Goal: Use online tool/utility: Utilize a website feature to perform a specific function

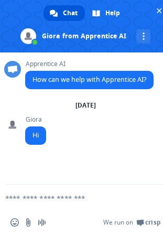
scroll to position [17320, 0]
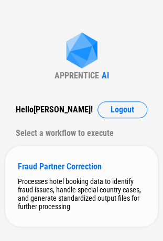
click at [73, 197] on div "Processes hotel booking data to identify fraud issues, handle special country c…" at bounding box center [81, 194] width 127 height 34
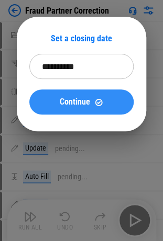
click at [66, 98] on span "Continue" at bounding box center [75, 102] width 30 height 8
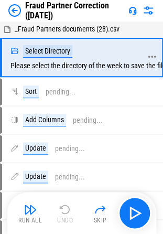
click at [49, 49] on div "Select Directory" at bounding box center [47, 51] width 49 height 13
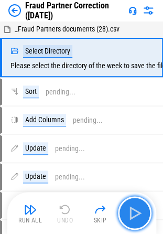
click at [135, 216] on img "button" at bounding box center [134, 212] width 17 height 17
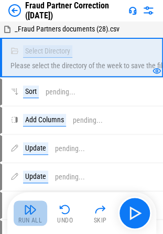
click at [28, 210] on img "button" at bounding box center [30, 209] width 13 height 13
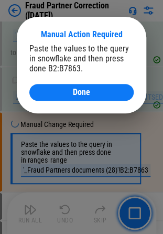
scroll to position [408, 0]
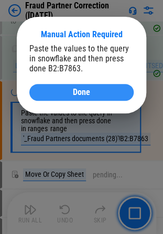
click at [99, 95] on div "Done" at bounding box center [81, 92] width 79 height 8
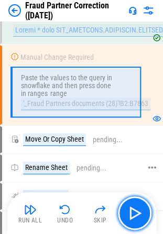
scroll to position [461, 0]
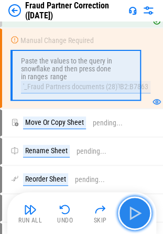
click at [136, 215] on img "button" at bounding box center [134, 212] width 17 height 17
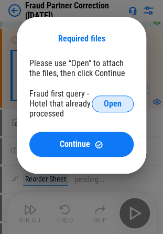
click at [112, 105] on span "Open" at bounding box center [113, 103] width 18 height 8
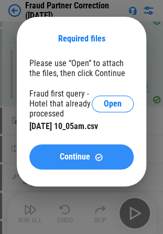
click at [79, 161] on span "Continue" at bounding box center [75, 156] width 30 height 8
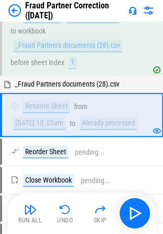
scroll to position [582, 0]
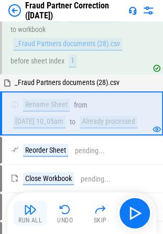
click at [25, 211] on img "button" at bounding box center [30, 209] width 13 height 13
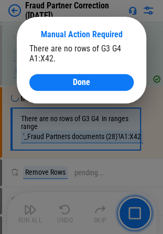
scroll to position [1808, 0]
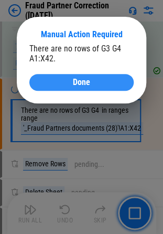
click at [88, 81] on span "Done" at bounding box center [81, 82] width 17 height 8
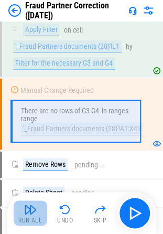
click at [29, 207] on img "button" at bounding box center [30, 209] width 13 height 13
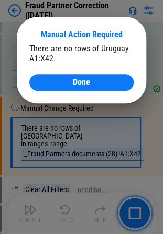
scroll to position [2348, 0]
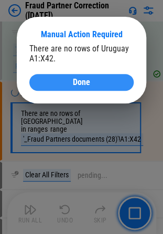
click at [79, 81] on span "Done" at bounding box center [81, 82] width 17 height 8
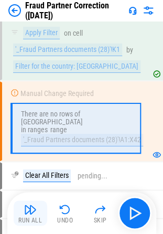
click at [21, 217] on div "Run All" at bounding box center [30, 220] width 24 height 6
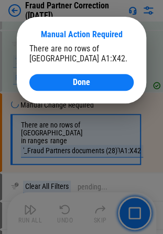
scroll to position [2972, 0]
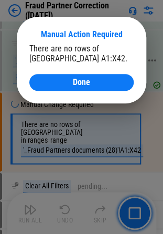
click at [79, 79] on span "Done" at bounding box center [81, 82] width 17 height 8
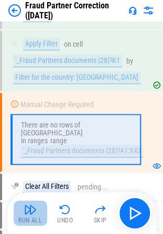
click at [37, 209] on button "Run All" at bounding box center [31, 212] width 34 height 25
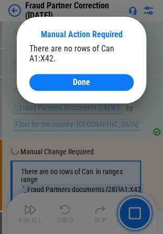
scroll to position [3595, 0]
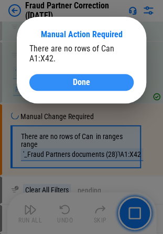
click at [64, 81] on div "Done" at bounding box center [81, 82] width 79 height 8
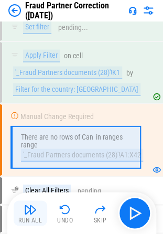
click at [29, 212] on img "button" at bounding box center [30, 209] width 13 height 13
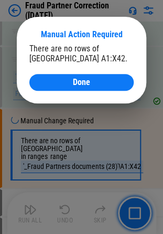
scroll to position [4219, 0]
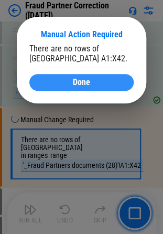
click at [93, 83] on div "Done" at bounding box center [81, 82] width 79 height 8
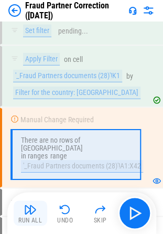
click at [24, 210] on img "button" at bounding box center [30, 209] width 13 height 13
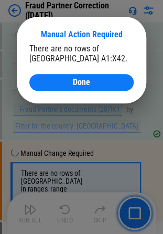
scroll to position [4843, 0]
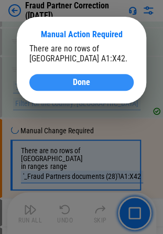
click at [76, 84] on span "Done" at bounding box center [81, 82] width 17 height 8
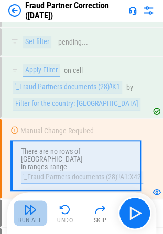
click at [29, 210] on img "button" at bounding box center [30, 209] width 13 height 13
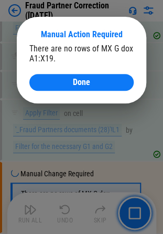
scroll to position [6279, 0]
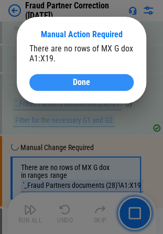
click at [68, 86] on div "Done" at bounding box center [81, 82] width 79 height 8
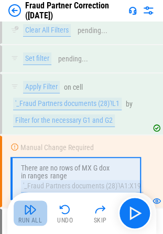
click at [26, 214] on img "button" at bounding box center [30, 209] width 13 height 13
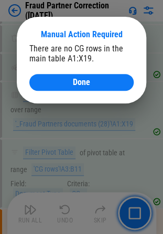
scroll to position [6887, 0]
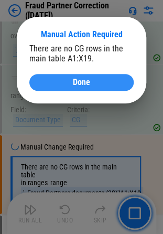
click at [75, 84] on span "Done" at bounding box center [81, 82] width 17 height 8
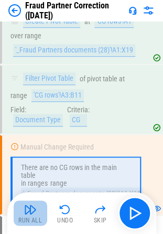
click at [24, 212] on img "button" at bounding box center [30, 209] width 13 height 13
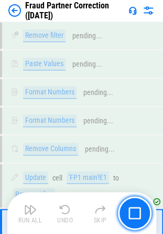
scroll to position [8903, 0]
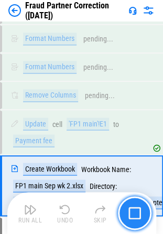
click at [129, 208] on img "button" at bounding box center [134, 212] width 13 height 13
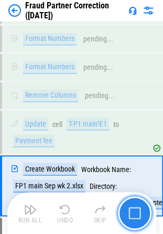
click at [131, 207] on img "button" at bounding box center [134, 212] width 13 height 13
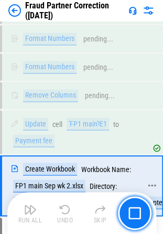
click at [87, 162] on div "Create Workbook Workbook Name: FP1 main Sep wk 2.xlsx Directory: C:\Users\lstep…" at bounding box center [96, 185] width 172 height 46
click at [119, 196] on div "C:\Users\lstepanova\Documents\Fraud CNs\September" at bounding box center [96, 202] width 166 height 13
click at [26, 210] on div "Run All Undo Skip" at bounding box center [83, 213] width 138 height 34
click at [27, 224] on div "Copy" at bounding box center [32, 230] width 19 height 13
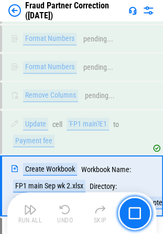
click at [152, 225] on icon at bounding box center [151, 229] width 9 height 9
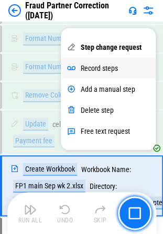
click at [105, 64] on div "Record steps" at bounding box center [99, 67] width 37 height 8
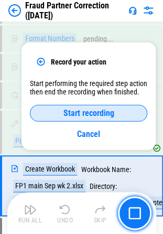
click at [97, 112] on span "Start recording" at bounding box center [88, 112] width 51 height 8
click at [81, 109] on span "End recording" at bounding box center [88, 112] width 47 height 8
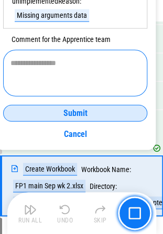
click at [81, 62] on textarea at bounding box center [74, 72] width 129 height 29
type textarea "*******"
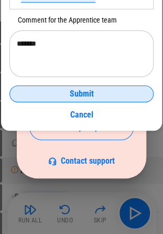
scroll to position [9269, 0]
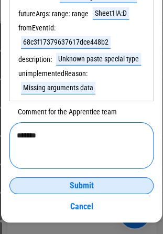
click at [71, 122] on div "******* * ​" at bounding box center [81, 145] width 144 height 47
click at [77, 132] on textarea "*******" at bounding box center [81, 144] width 129 height 29
click at [52, 126] on div "******* * ​" at bounding box center [81, 145] width 144 height 47
click at [46, 130] on textarea "*******" at bounding box center [81, 144] width 129 height 29
click at [43, 135] on textarea "*******" at bounding box center [81, 144] width 129 height 29
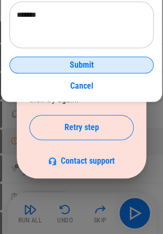
scroll to position [9317, 0]
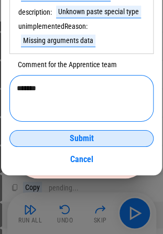
click at [39, 85] on textarea "*******" at bounding box center [81, 97] width 129 height 29
click at [43, 85] on textarea "*******" at bounding box center [81, 97] width 129 height 29
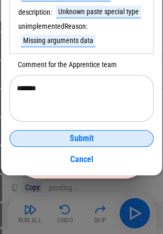
click at [95, 137] on div "Submit" at bounding box center [82, 138] width 118 height 8
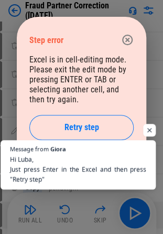
scroll to position [14, 0]
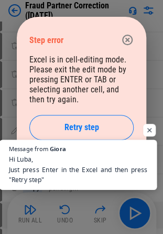
click at [65, 165] on span "Hi Luba, Just press Enter in the Excel and then press "Retry step"" at bounding box center [78, 169] width 138 height 30
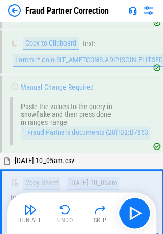
scroll to position [499, 0]
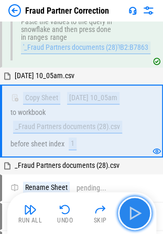
click at [142, 210] on img "button" at bounding box center [134, 212] width 17 height 17
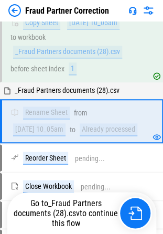
scroll to position [582, 0]
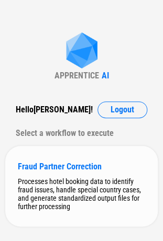
click at [62, 192] on div "Processes hotel booking data to identify fraud issues, handle special country c…" at bounding box center [81, 194] width 127 height 34
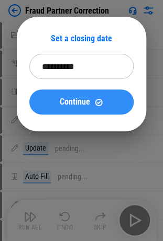
click at [53, 107] on button "Continue" at bounding box center [81, 102] width 104 height 25
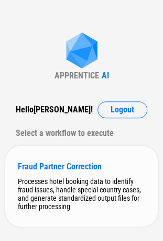
click at [50, 180] on div "Processes hotel booking data to identify fraud issues, handle special country c…" at bounding box center [81, 194] width 127 height 34
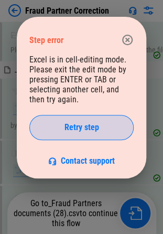
click at [64, 132] on button "Retry step" at bounding box center [81, 127] width 104 height 25
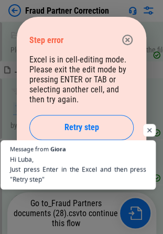
scroll to position [14, 0]
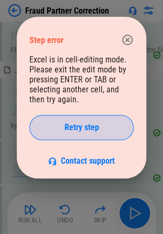
click at [87, 125] on span "Retry step" at bounding box center [81, 127] width 35 height 8
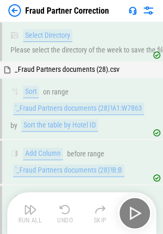
click at [131, 212] on div "Run All Undo Skip" at bounding box center [83, 213] width 138 height 34
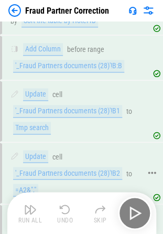
scroll to position [105, 0]
click at [136, 208] on div "Run All Undo Skip" at bounding box center [83, 213] width 138 height 34
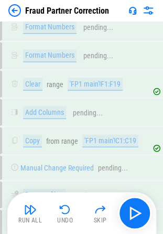
scroll to position [8947, 0]
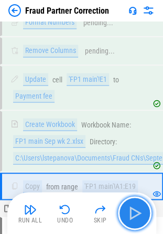
click at [141, 214] on img "button" at bounding box center [134, 212] width 17 height 17
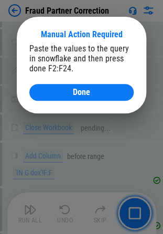
scroll to position [17030, 0]
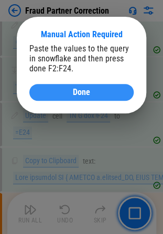
drag, startPoint x: 91, startPoint y: 99, endPoint x: 91, endPoint y: 93, distance: 5.8
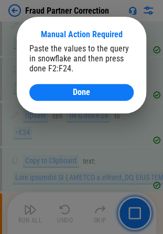
click at [91, 99] on button "Done" at bounding box center [81, 92] width 104 height 17
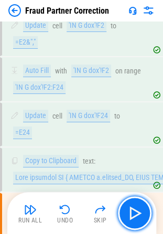
click at [131, 213] on img "button" at bounding box center [134, 212] width 17 height 17
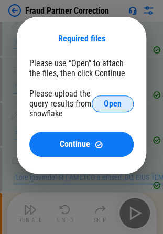
click at [111, 103] on span "Open" at bounding box center [113, 103] width 18 height 8
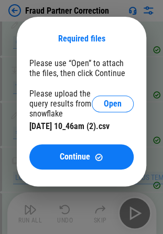
click at [87, 157] on span "Continue" at bounding box center [75, 156] width 30 height 8
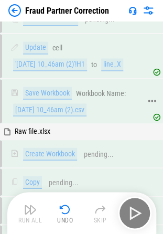
scroll to position [18291, 0]
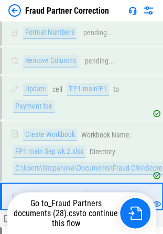
scroll to position [8931, 0]
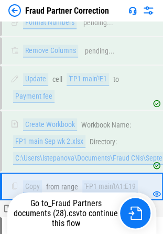
click at [43, 224] on div "Paste Values" at bounding box center [44, 230] width 42 height 13
click at [4, 204] on img at bounding box center [7, 208] width 8 height 8
click at [50, 203] on span "FP1 main Sep wk 2.xlsx" at bounding box center [49, 207] width 68 height 8
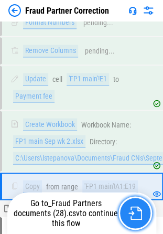
click at [138, 214] on img "button" at bounding box center [135, 213] width 14 height 14
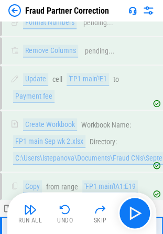
click at [39, 224] on div "Paste Values" at bounding box center [44, 230] width 42 height 13
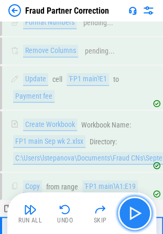
click at [132, 213] on img "button" at bounding box center [134, 212] width 17 height 17
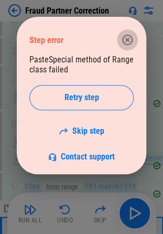
click at [131, 34] on icon "button" at bounding box center [127, 40] width 13 height 13
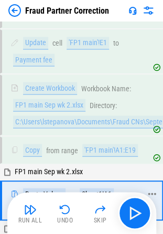
scroll to position [8983, 0]
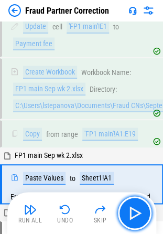
click at [136, 209] on img "button" at bounding box center [134, 212] width 17 height 17
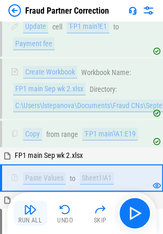
click at [35, 210] on img "button" at bounding box center [30, 209] width 13 height 13
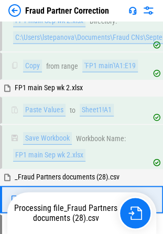
scroll to position [9063, 0]
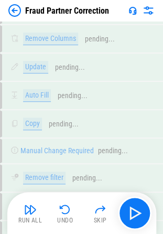
scroll to position [17087, 0]
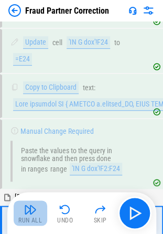
click at [29, 211] on img "button" at bounding box center [30, 209] width 13 height 13
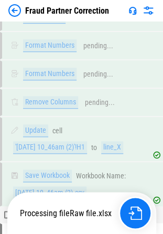
scroll to position [18111, 0]
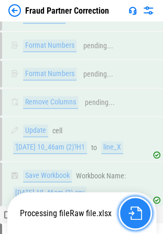
click at [137, 214] on img "button" at bounding box center [135, 213] width 14 height 14
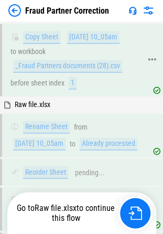
scroll to position [576, 0]
